Goal: Task Accomplishment & Management: Manage account settings

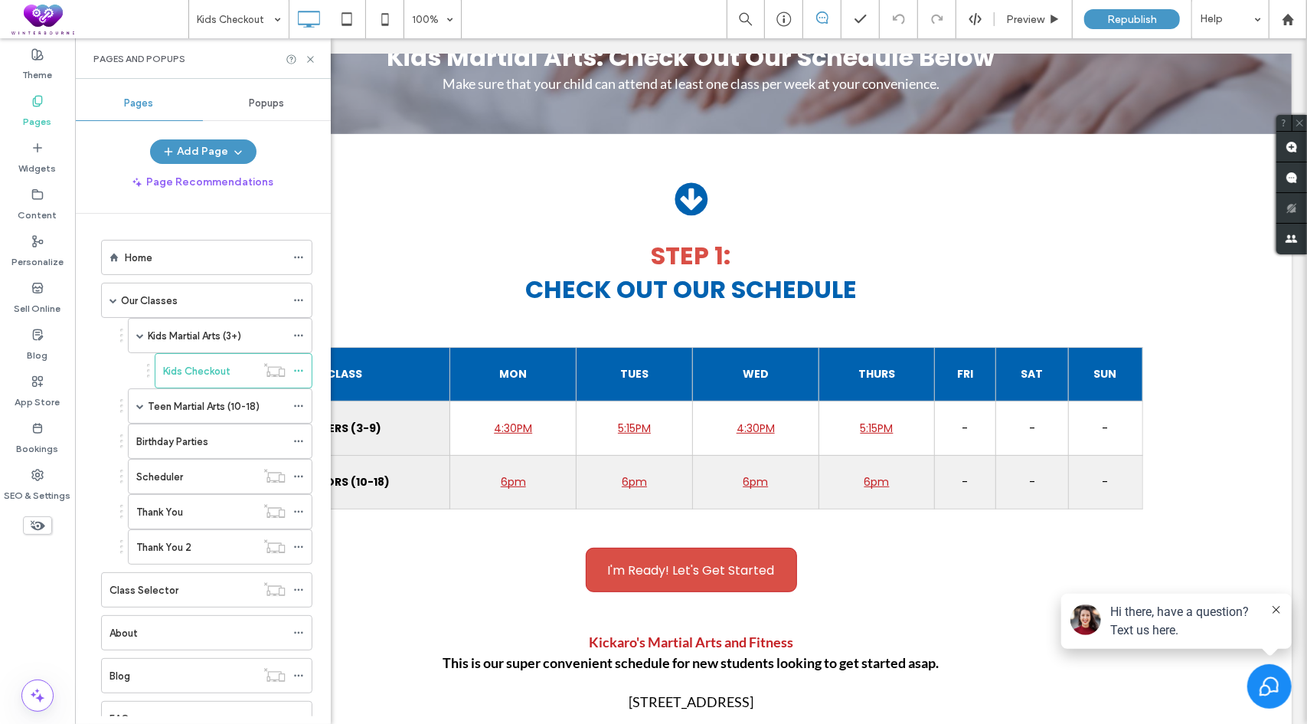
drag, startPoint x: 198, startPoint y: 464, endPoint x: 205, endPoint y: 416, distance: 48.7
click at [198, 469] on div "Scheduler" at bounding box center [195, 477] width 119 height 16
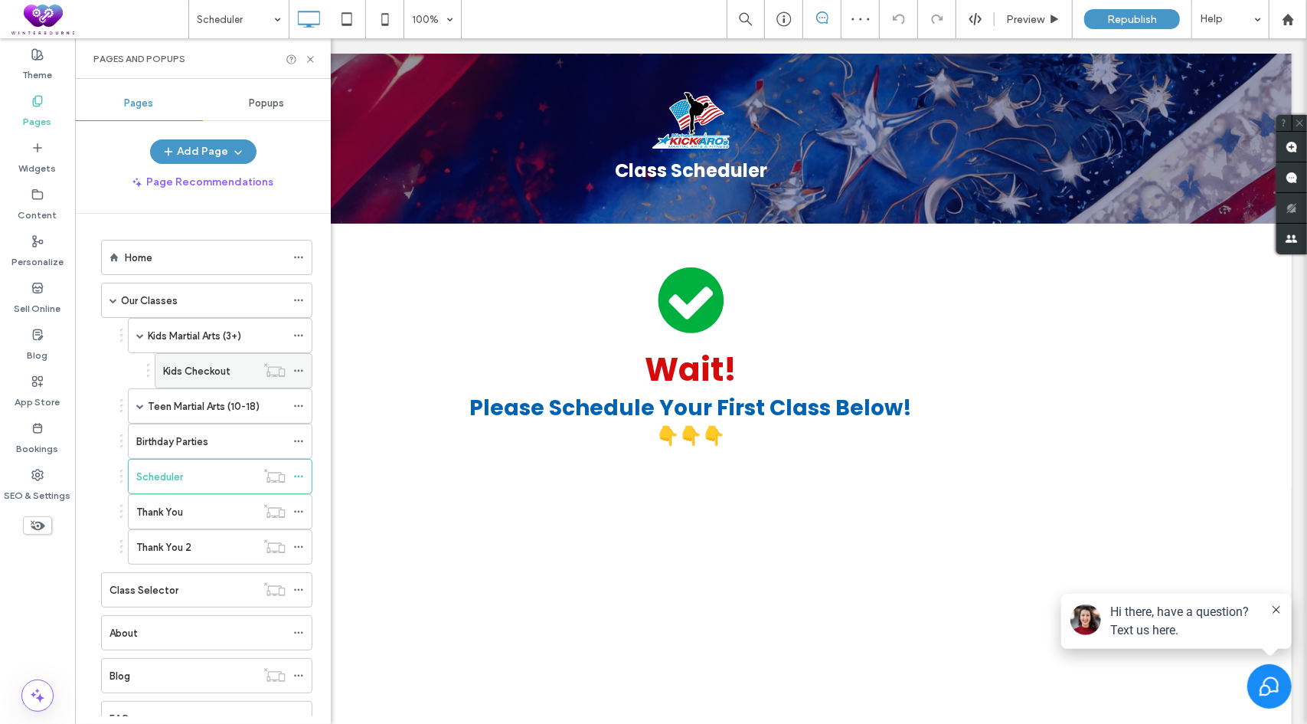
click at [190, 367] on label "Kids Checkout" at bounding box center [196, 371] width 67 height 27
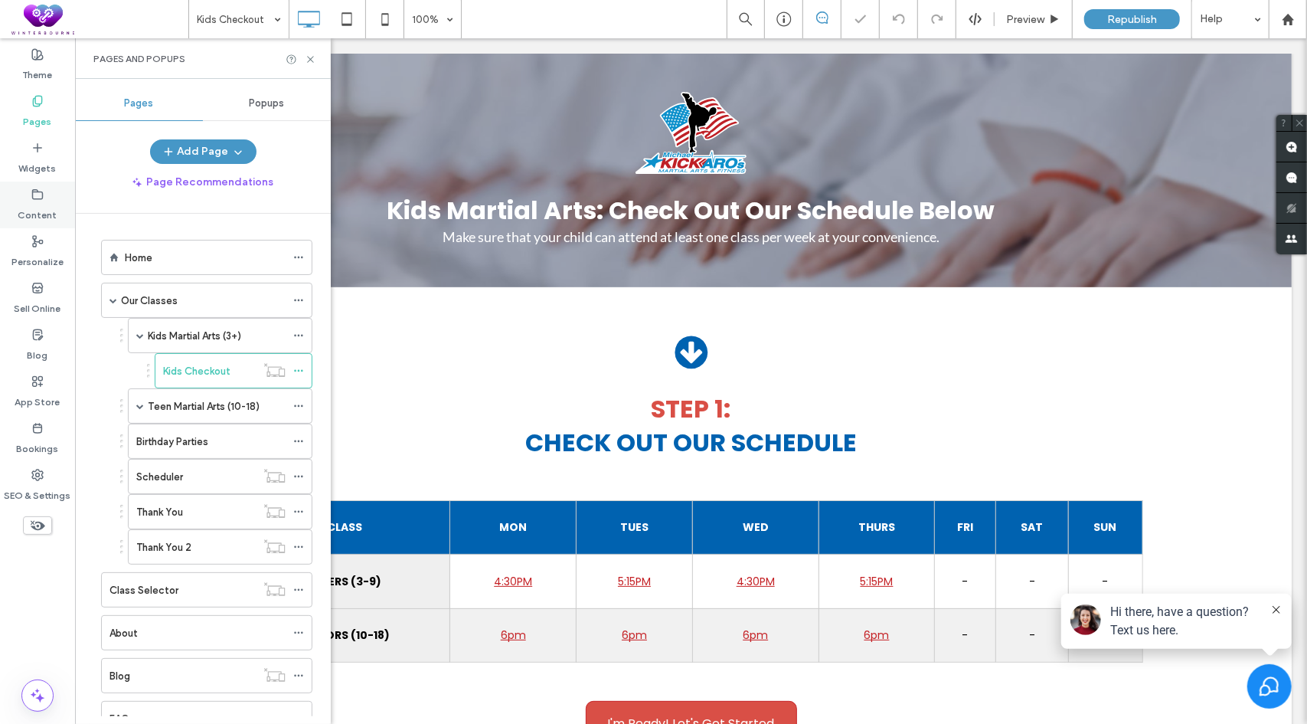
click at [40, 201] on label "Content" at bounding box center [37, 211] width 39 height 21
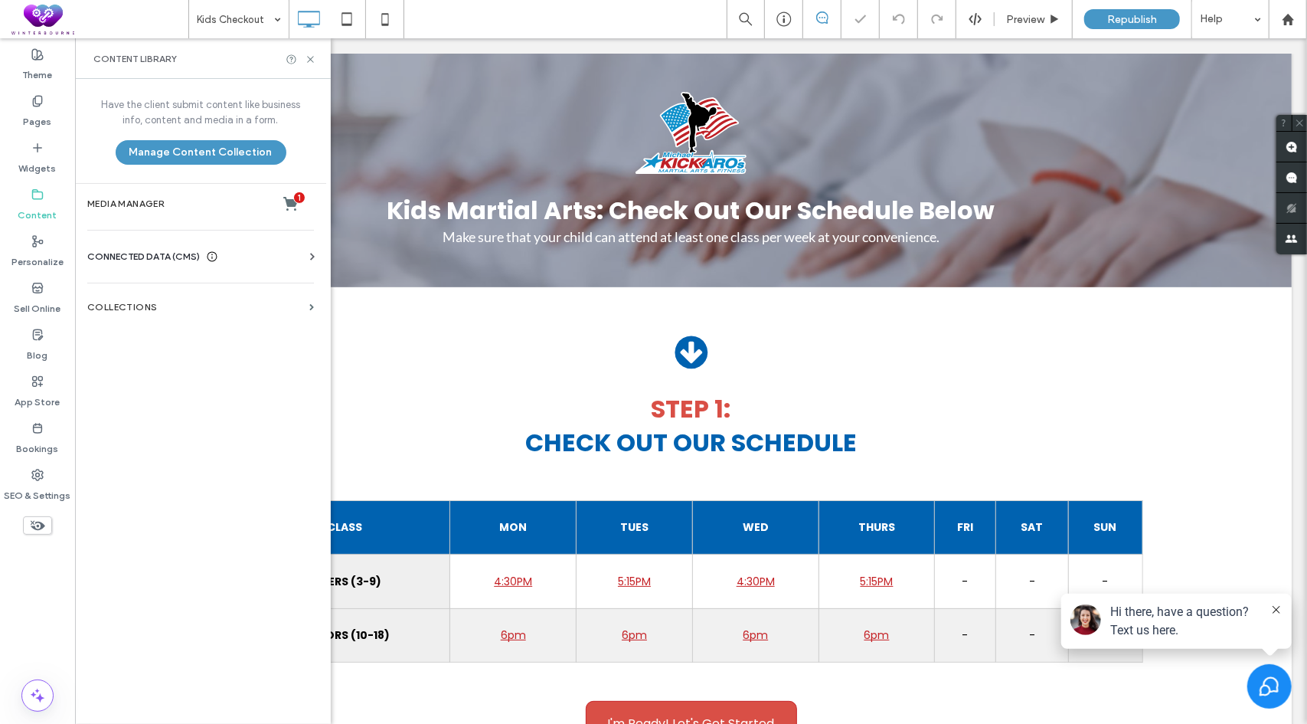
click at [107, 312] on section "Collections" at bounding box center [200, 306] width 251 height 35
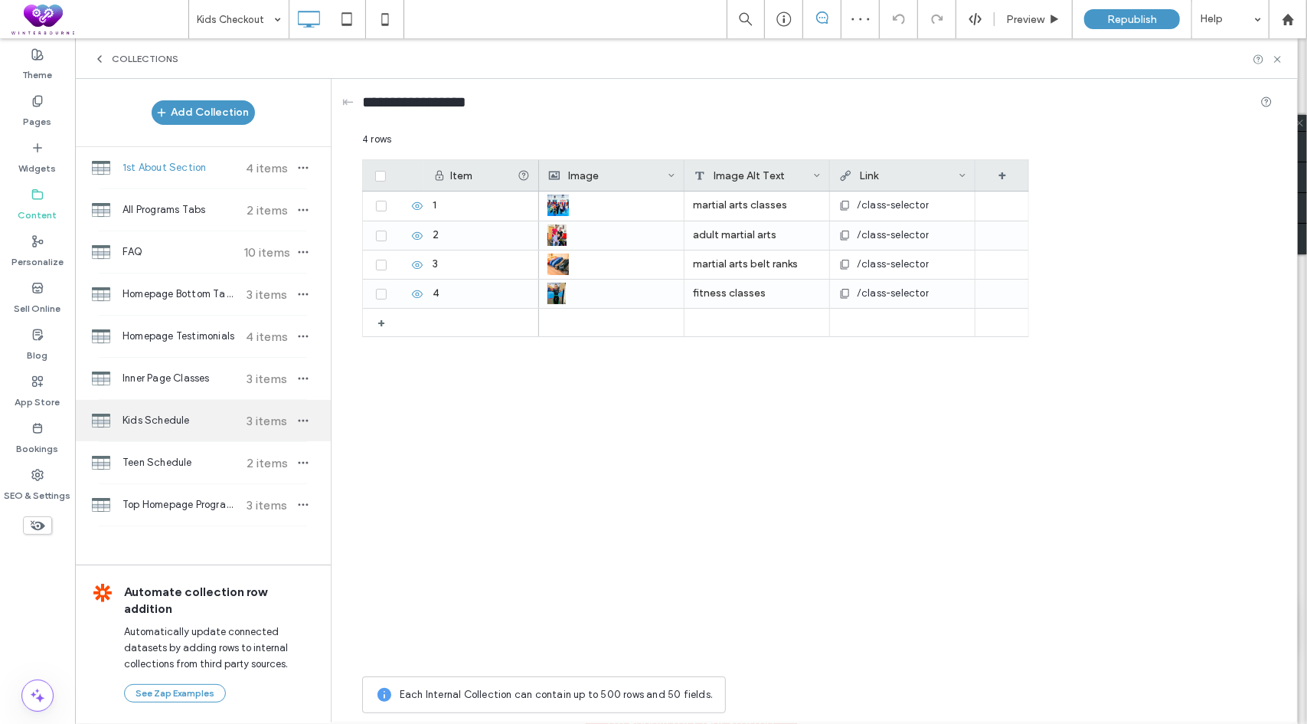
click at [175, 414] on span "Kids Schedule" at bounding box center [180, 420] width 114 height 15
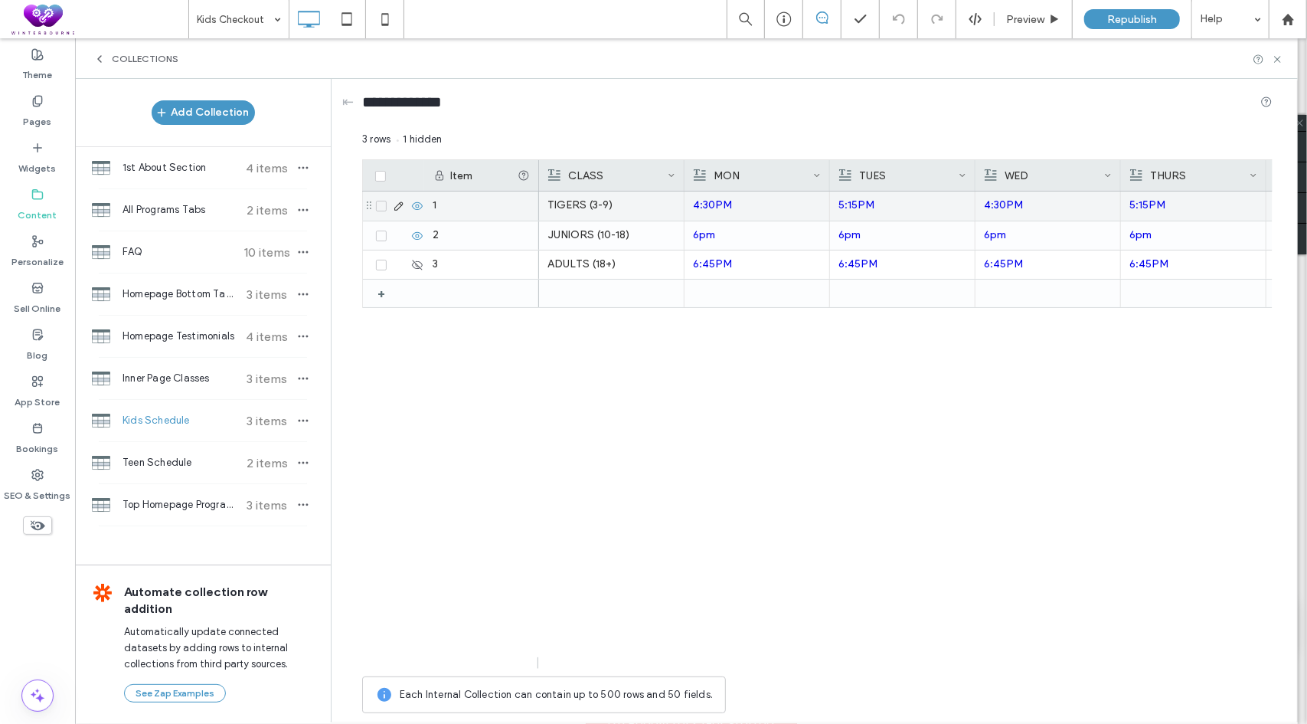
click at [758, 211] on p "4:30PM" at bounding box center [757, 205] width 128 height 28
click at [758, 211] on p "4:30PM" at bounding box center [757, 206] width 127 height 28
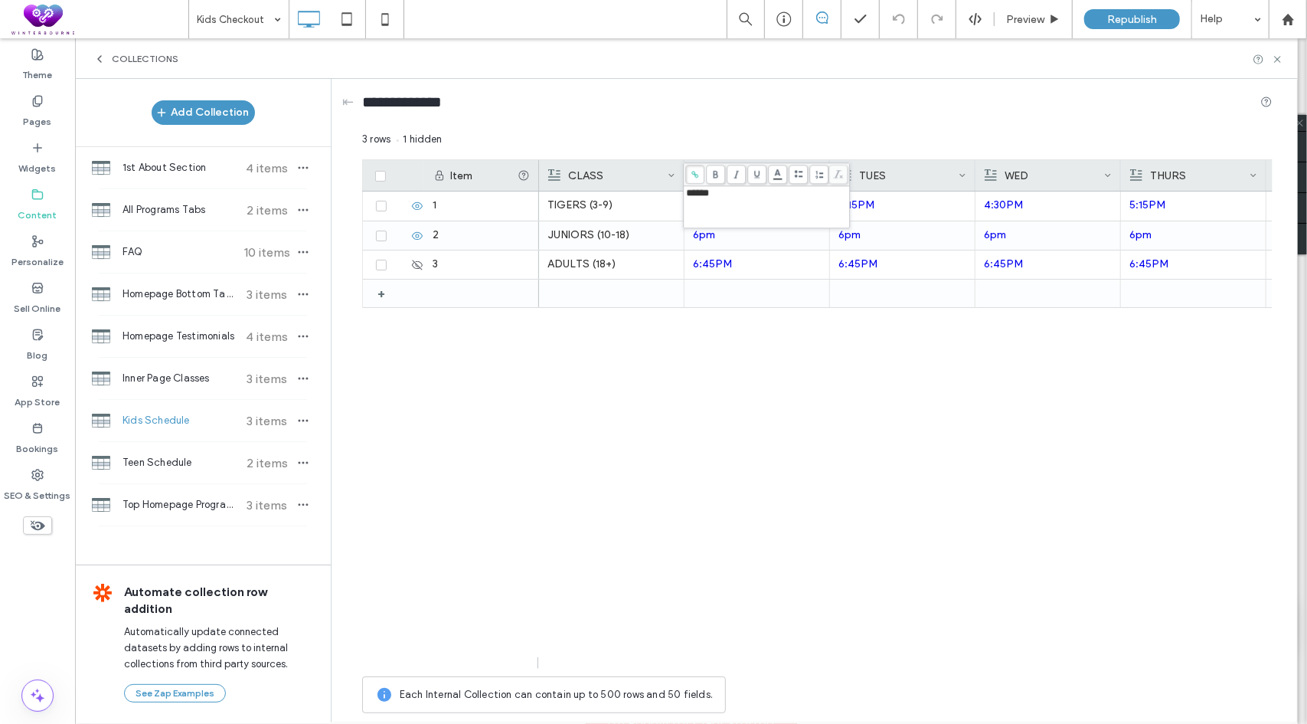
click at [692, 172] on icon at bounding box center [695, 174] width 8 height 8
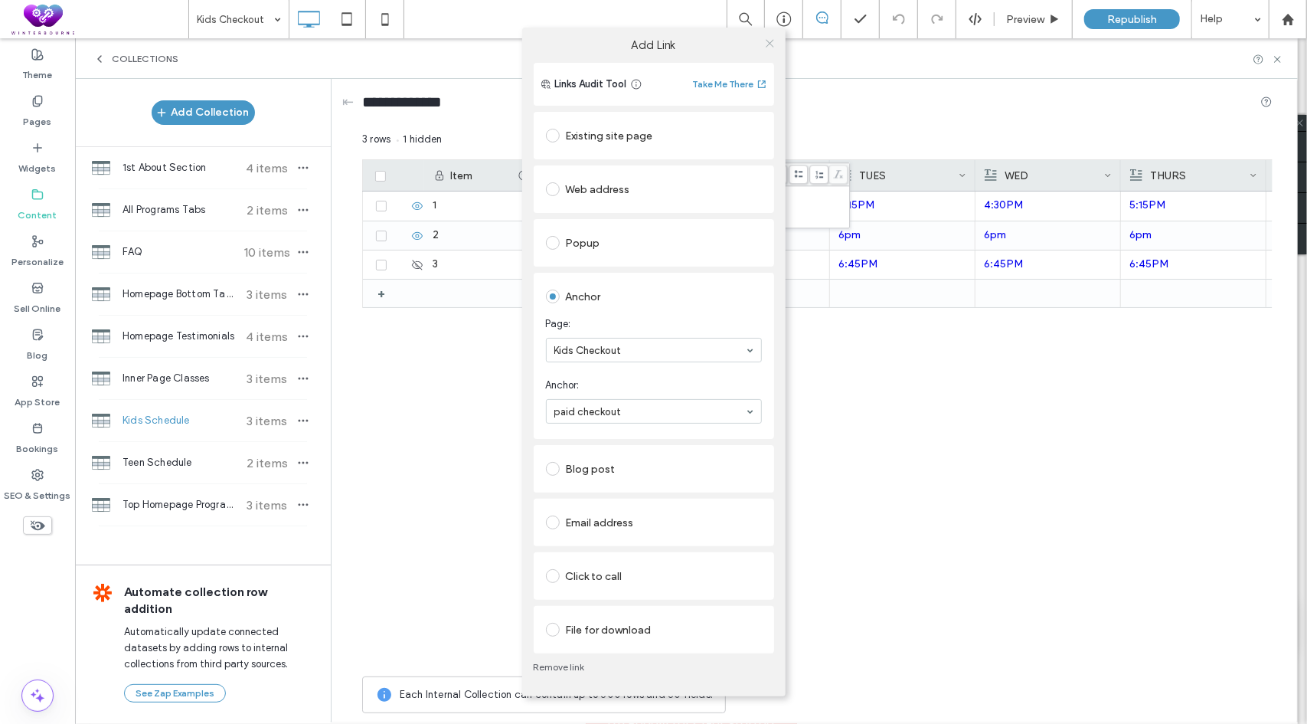
click at [769, 45] on icon at bounding box center [769, 43] width 11 height 11
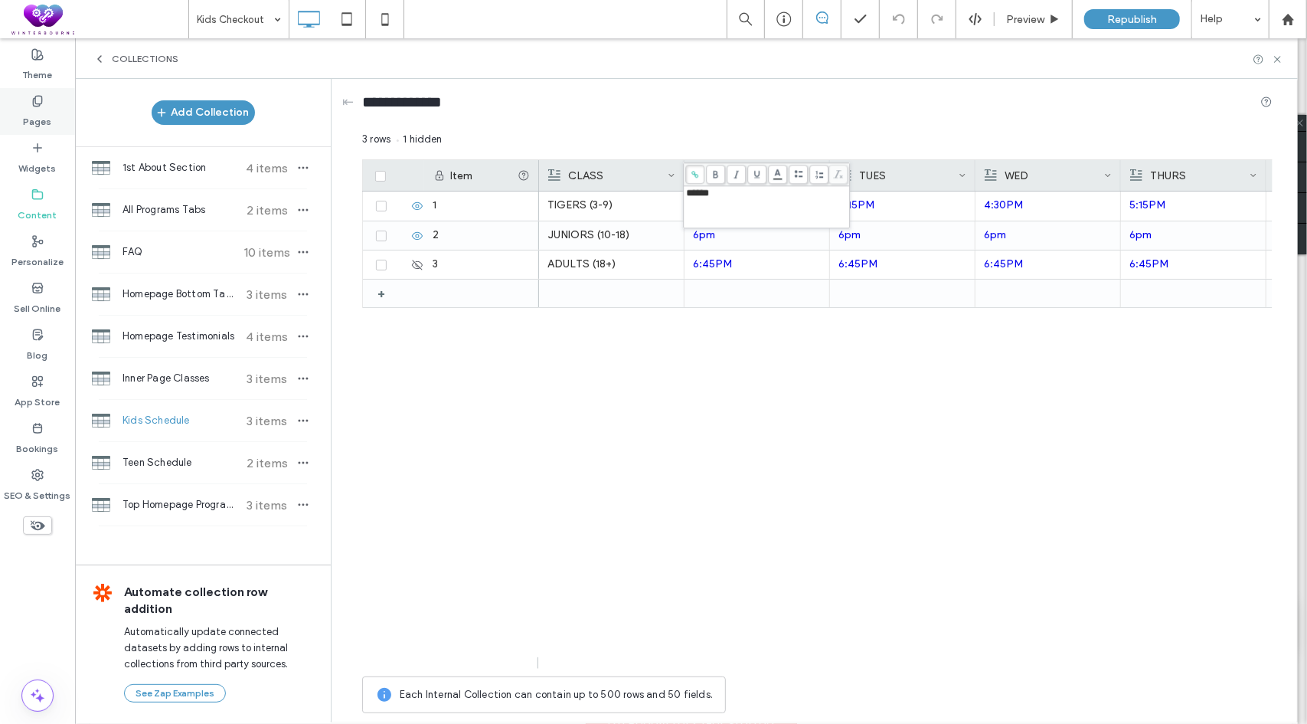
click at [37, 112] on label "Pages" at bounding box center [38, 117] width 28 height 21
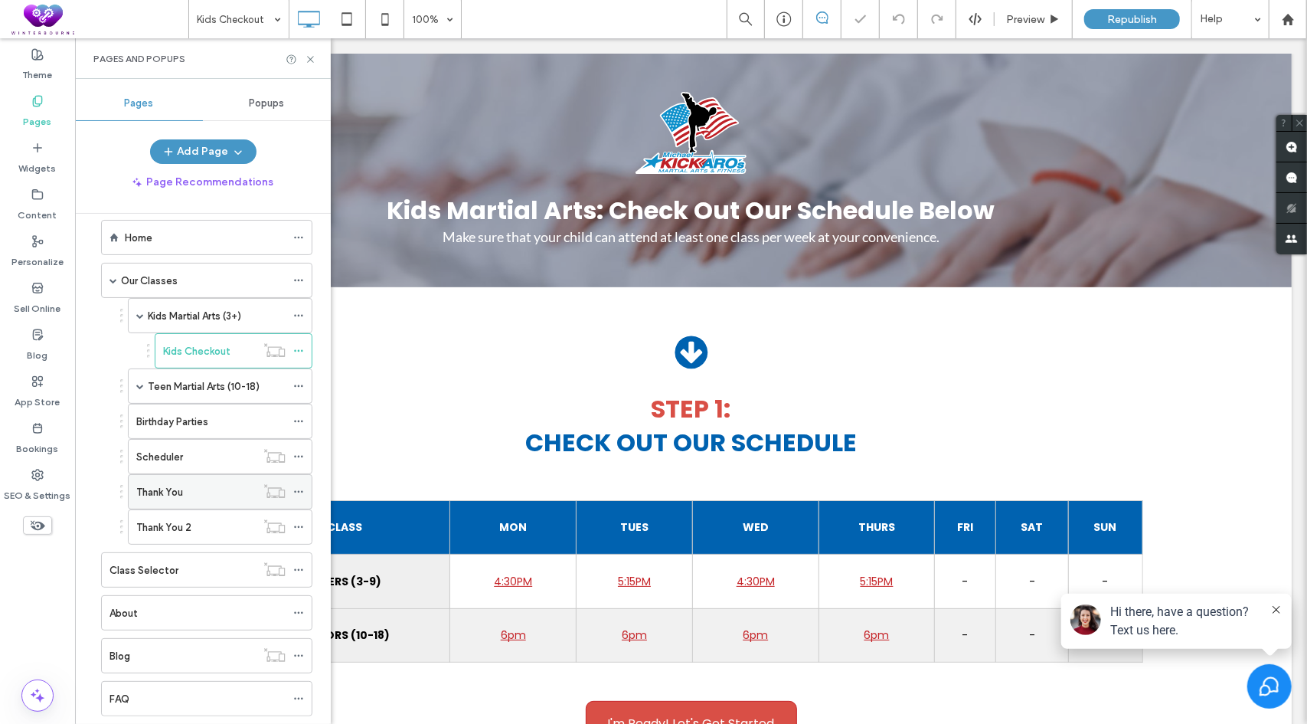
scroll to position [10, 0]
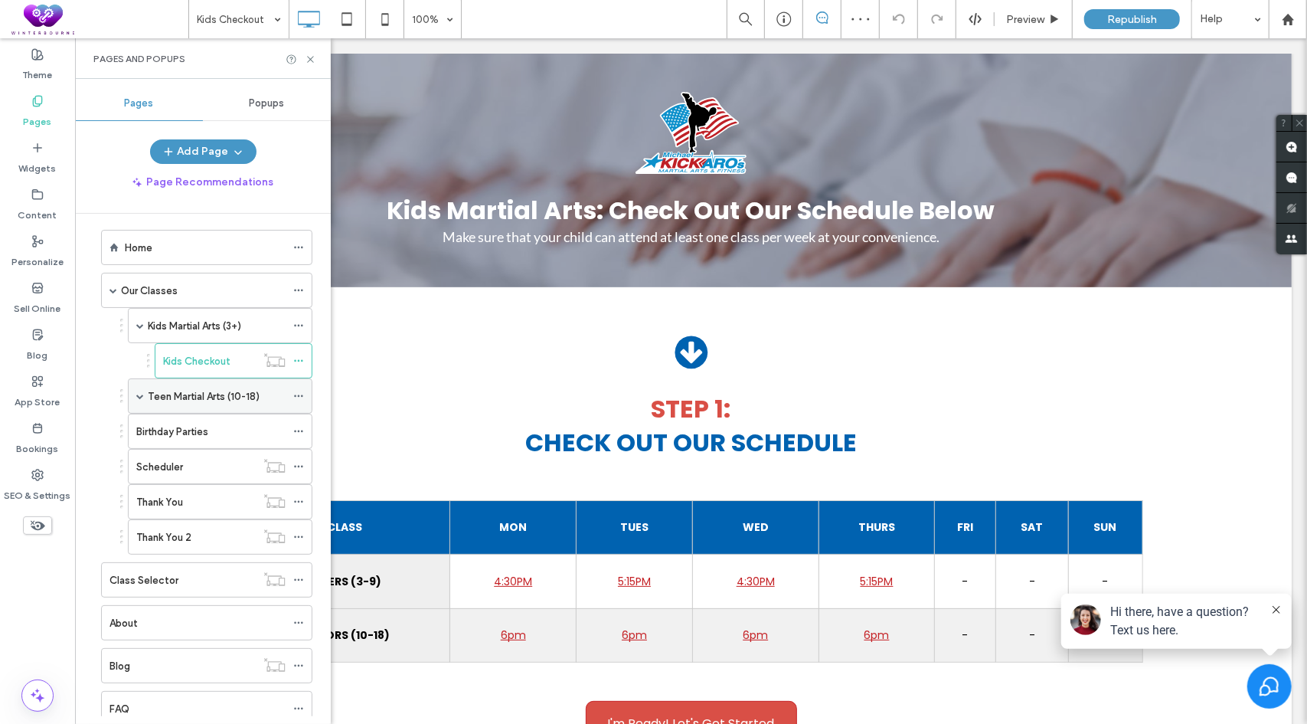
click at [144, 391] on div "Teen Martial Arts (10-18)" at bounding box center [220, 395] width 185 height 35
click at [139, 392] on span at bounding box center [140, 396] width 8 height 8
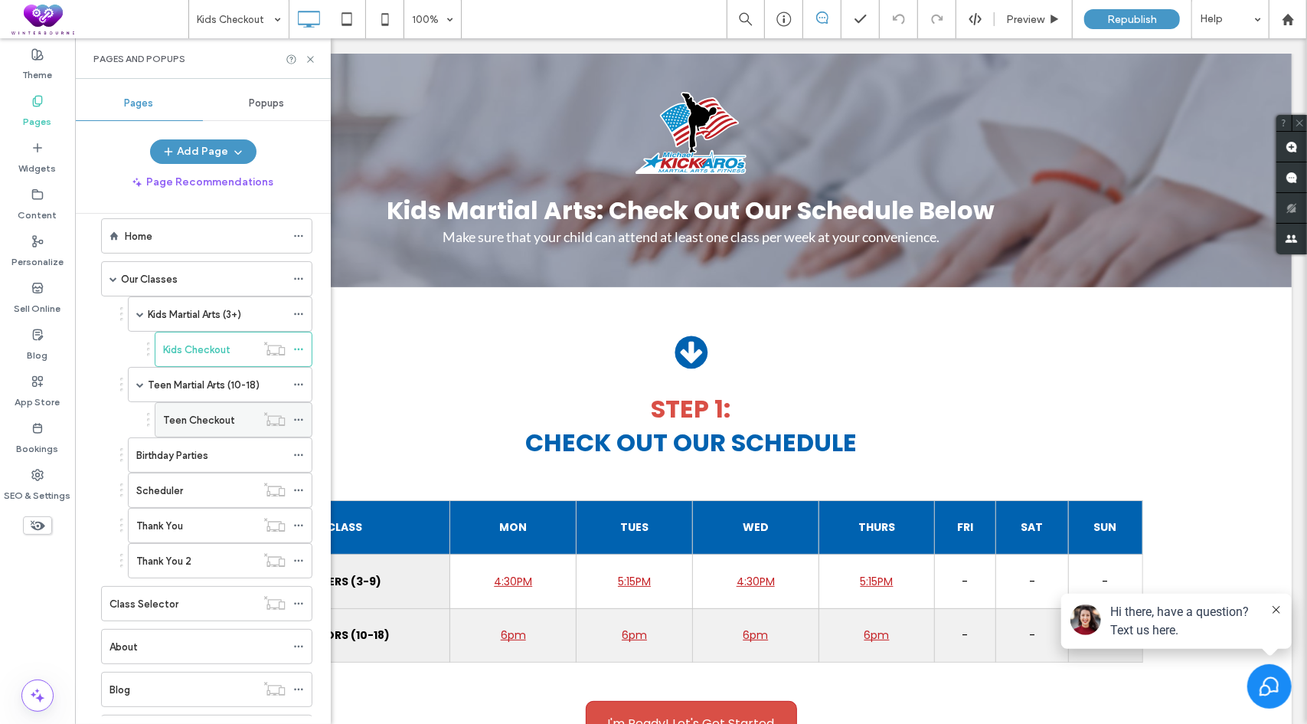
scroll to position [0, 0]
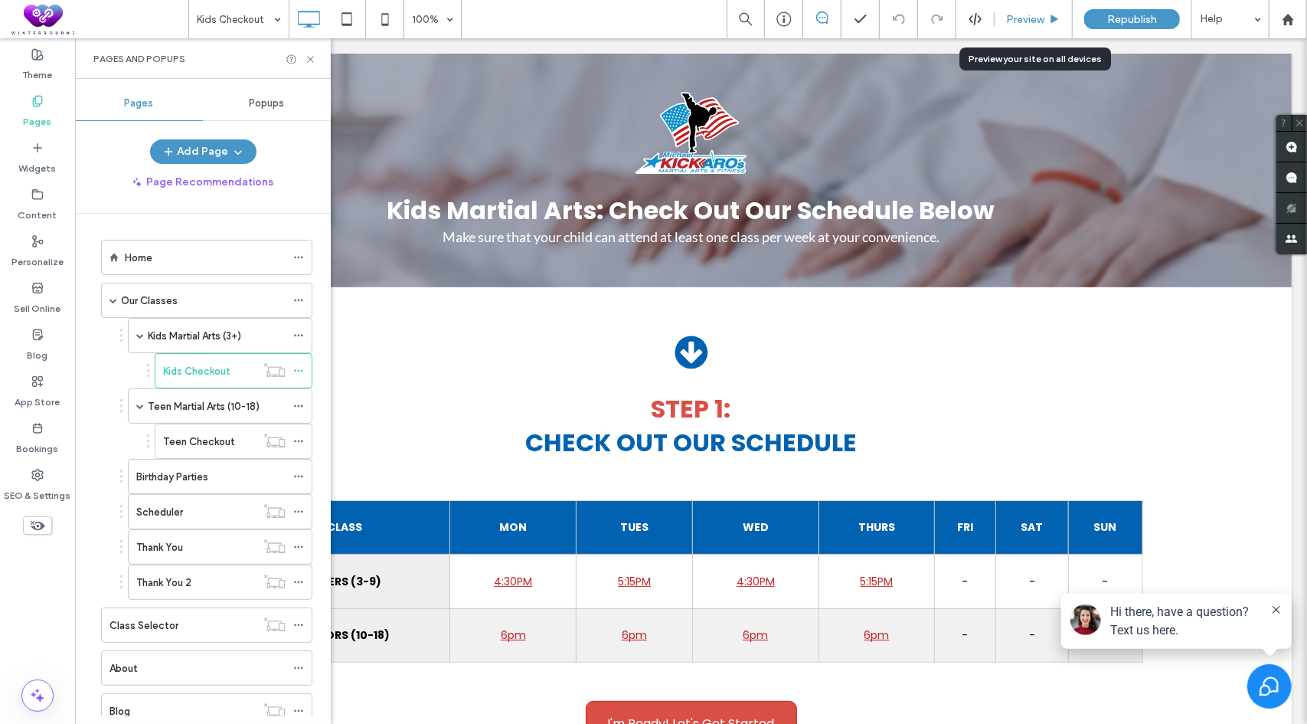
click at [1025, 11] on div "Preview" at bounding box center [1034, 19] width 78 height 38
click at [1032, 24] on span "Preview" at bounding box center [1025, 19] width 38 height 13
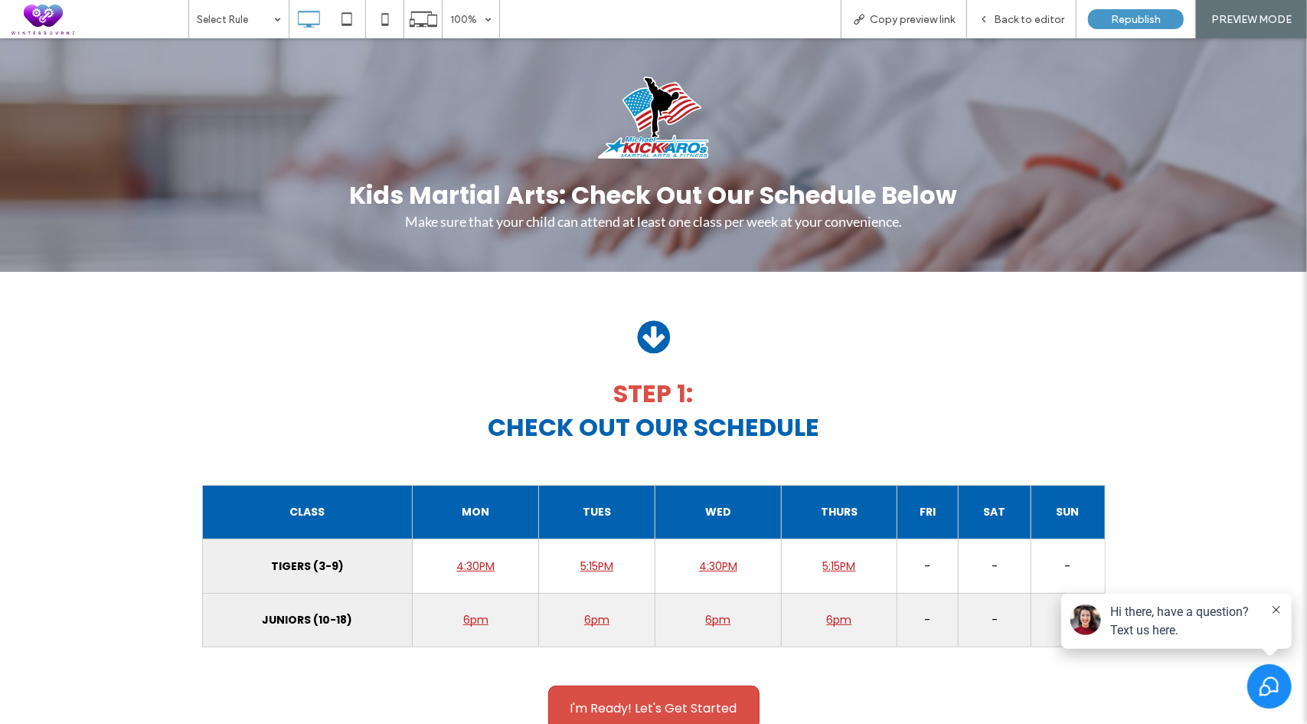
click at [585, 564] on link "5:15PM" at bounding box center [596, 564] width 33 height 15
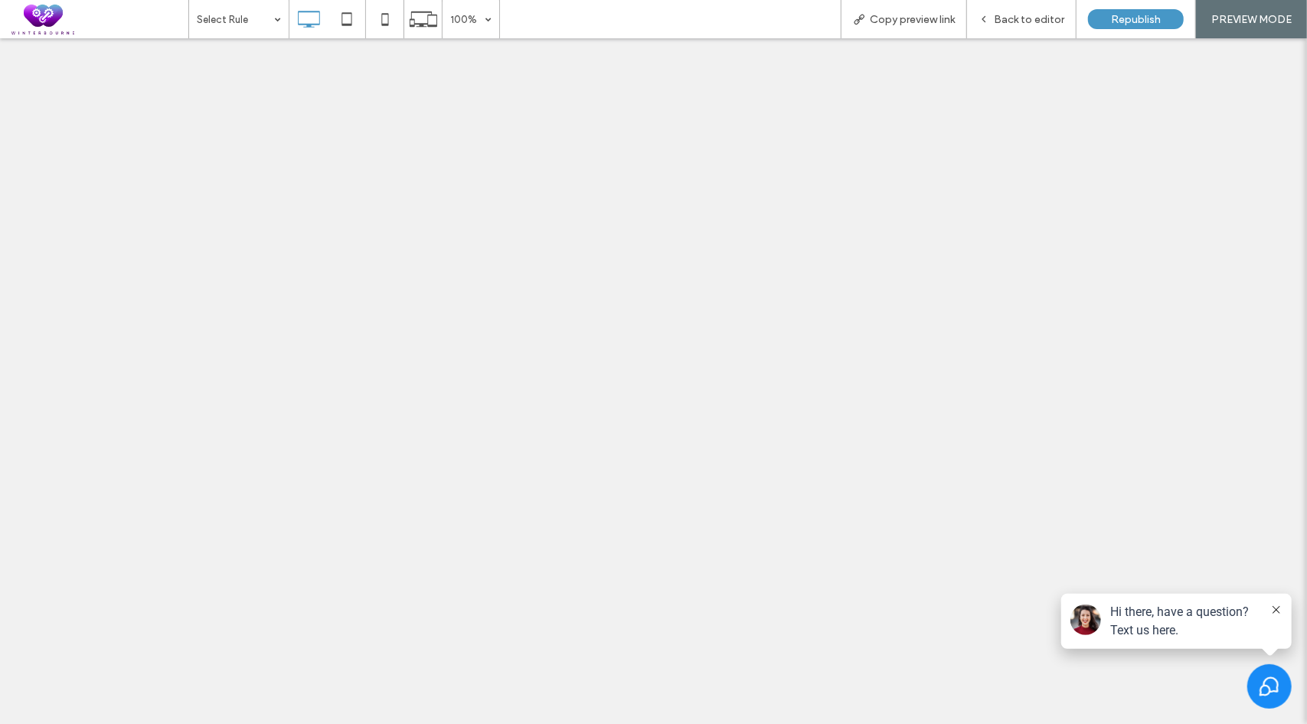
scroll to position [1694, 0]
click at [1008, 20] on span "Back to editor" at bounding box center [1029, 19] width 70 height 13
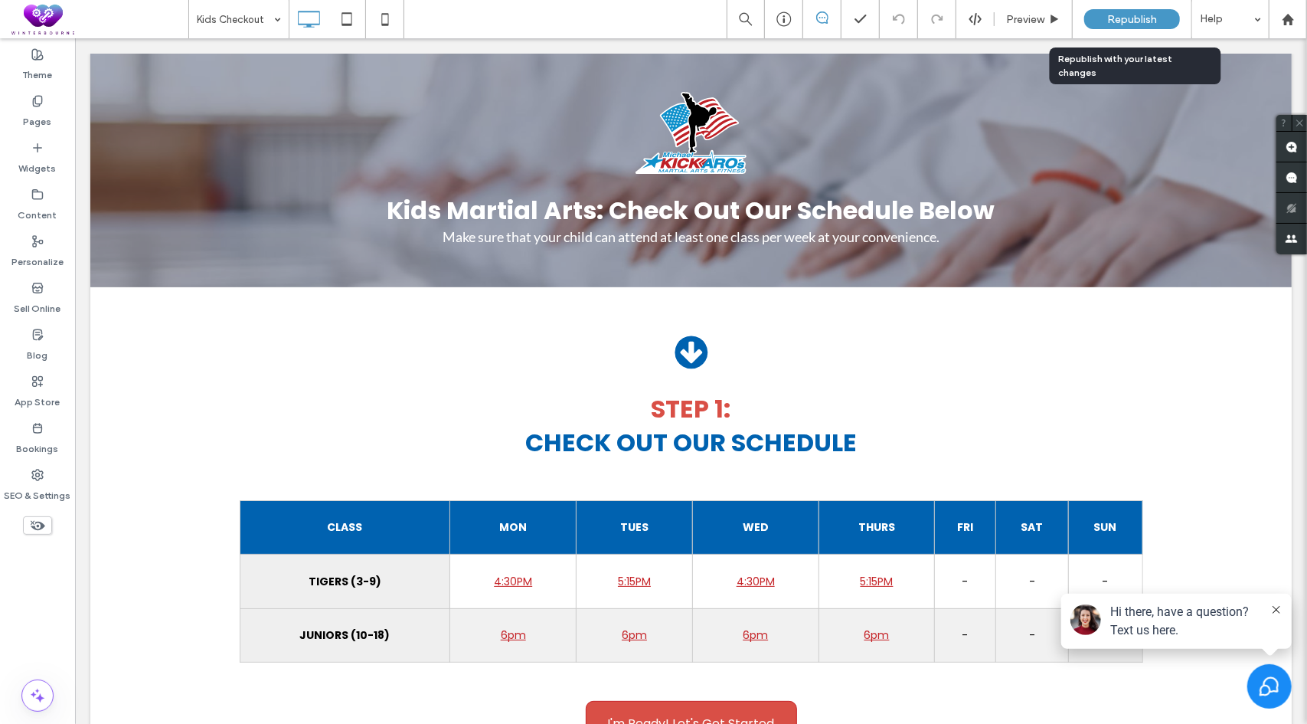
click at [1113, 18] on span "Republish" at bounding box center [1132, 19] width 50 height 13
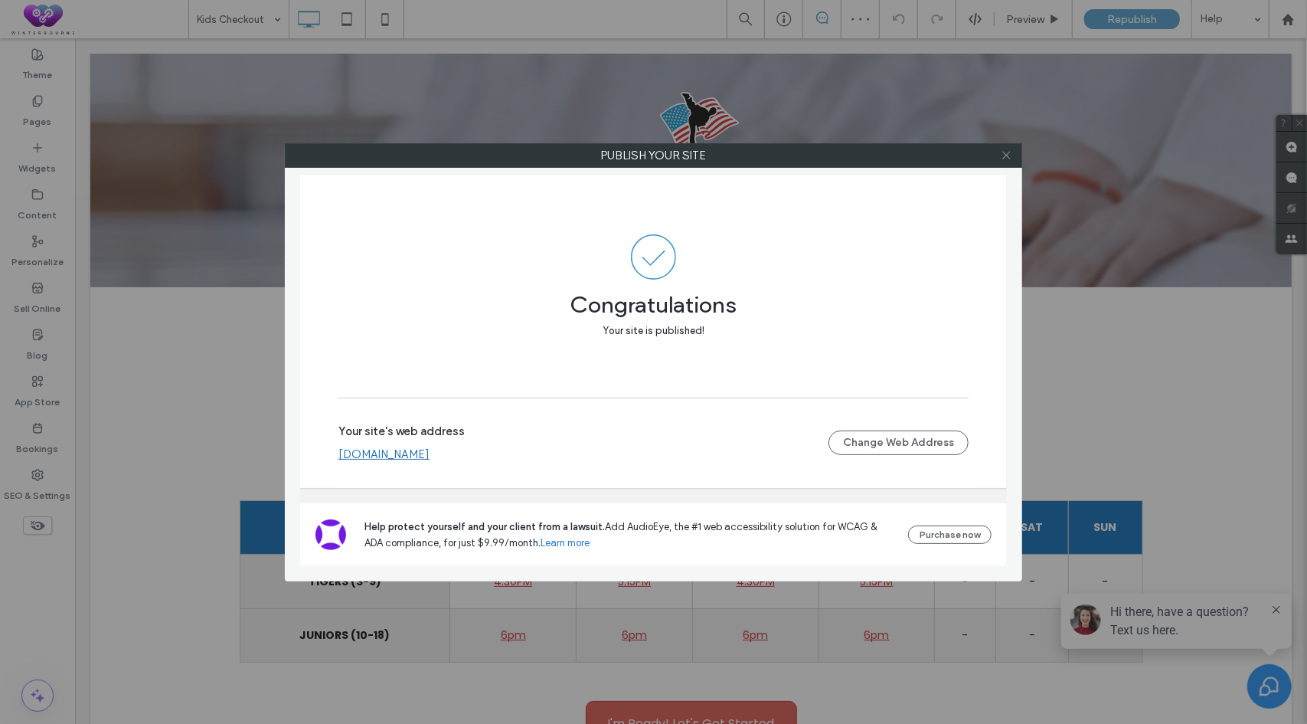
click at [1006, 155] on use at bounding box center [1006, 156] width 8 height 8
